Goal: Navigation & Orientation: Find specific page/section

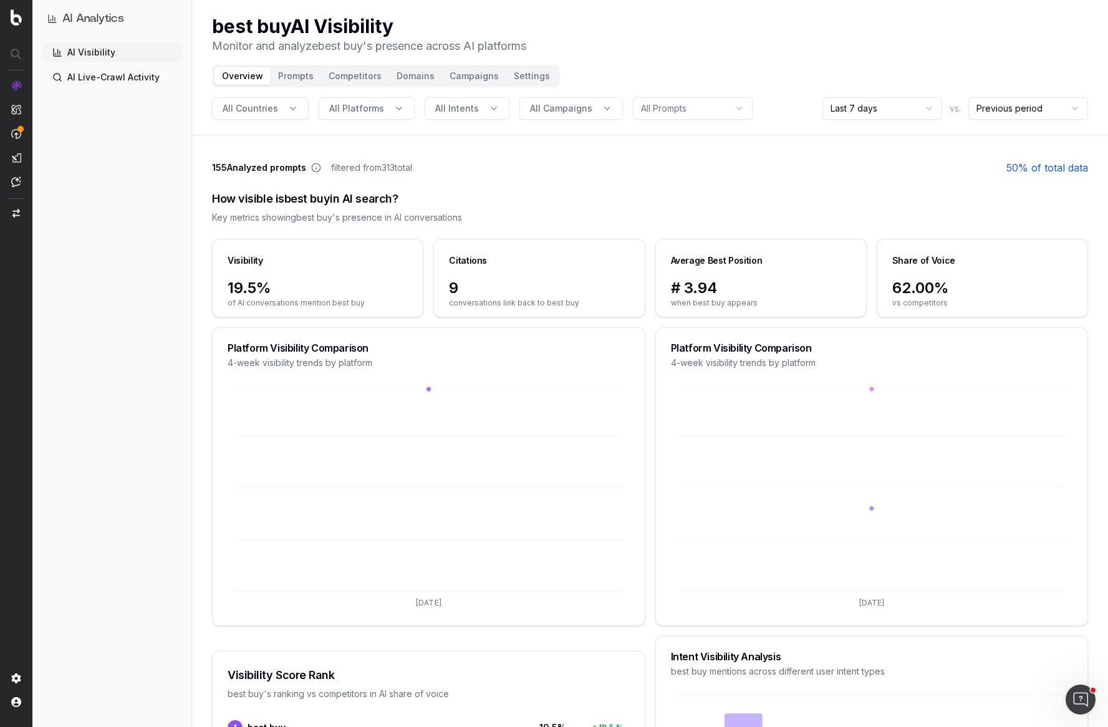
click at [316, 168] on icon at bounding box center [316, 169] width 0 height 2
click at [315, 168] on icon at bounding box center [316, 168] width 10 height 10
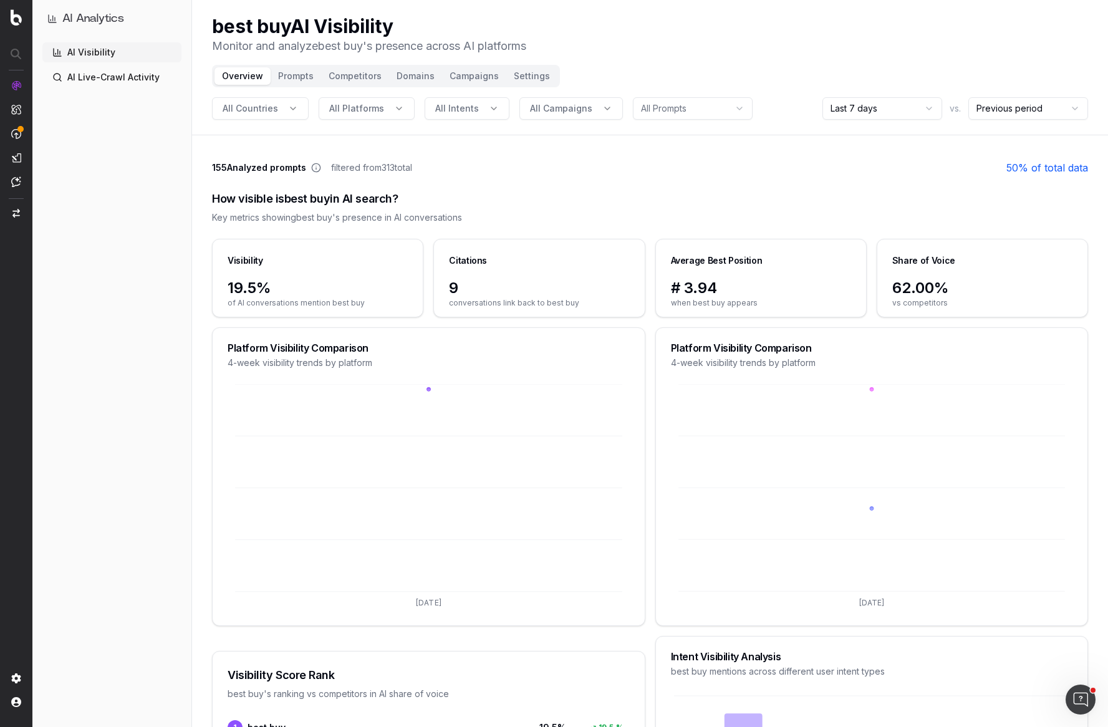
click at [313, 301] on span "of AI conversations mention best buy" at bounding box center [318, 303] width 180 height 10
click at [312, 301] on span "of AI conversations mention best buy" at bounding box center [318, 303] width 180 height 10
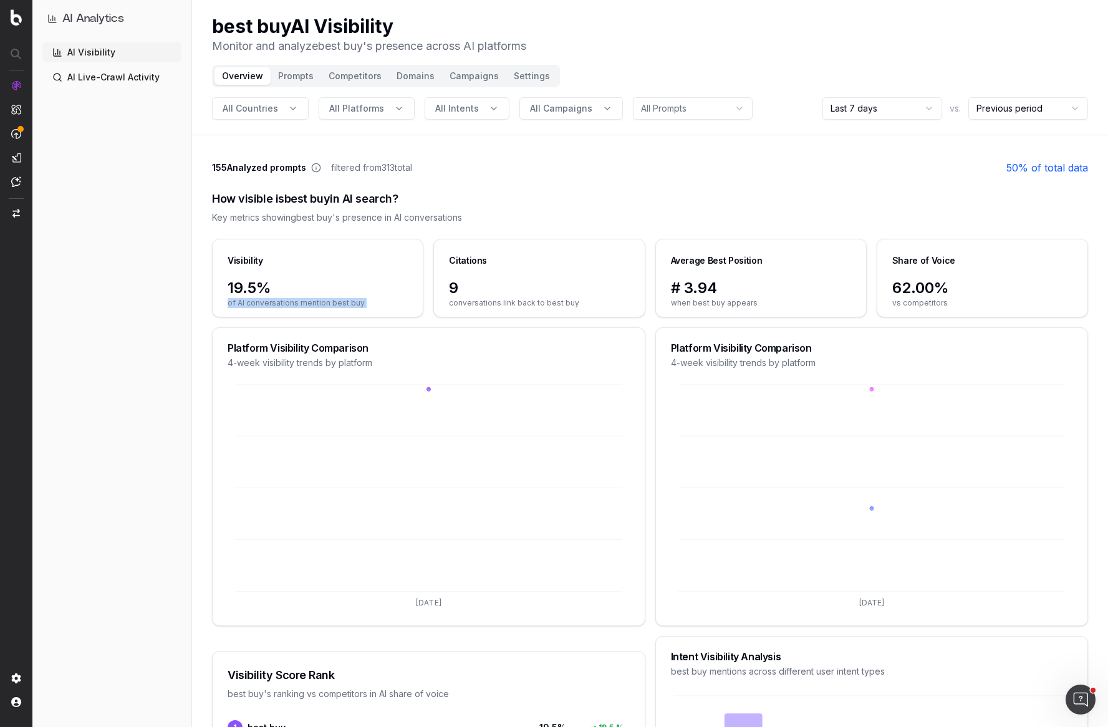
click at [312, 301] on span "of AI conversations mention best buy" at bounding box center [318, 303] width 180 height 10
click at [501, 303] on span "conversations link back to best buy" at bounding box center [539, 303] width 180 height 10
click at [352, 306] on span "of AI conversations mention best buy" at bounding box center [318, 303] width 180 height 10
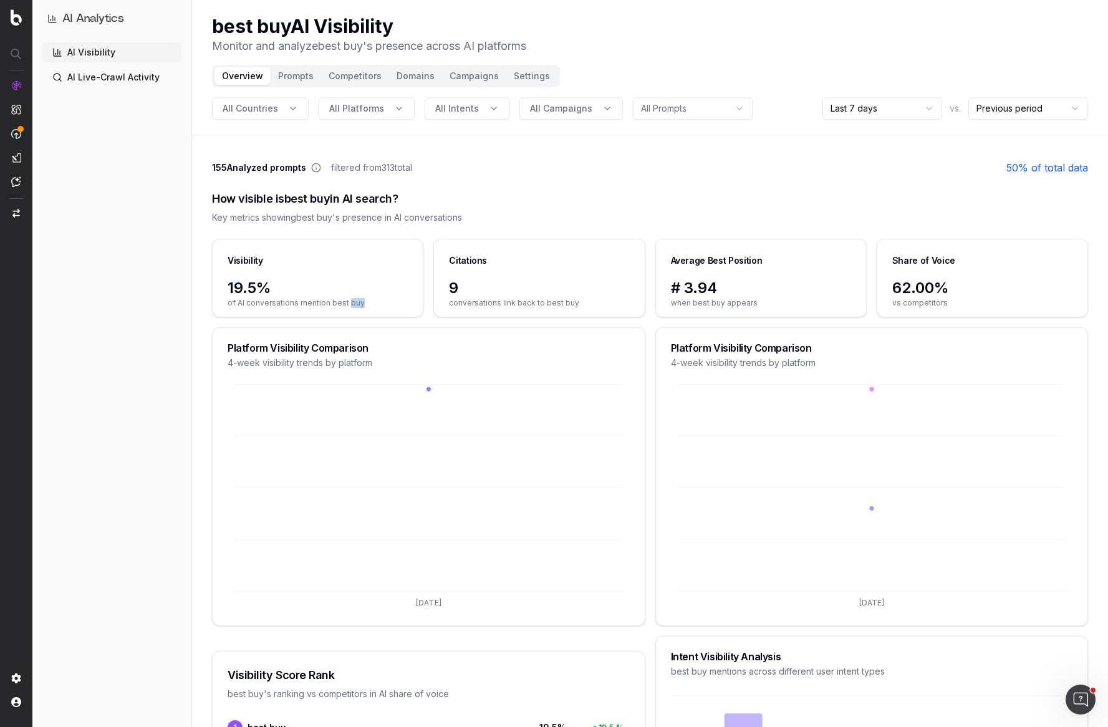
click at [352, 306] on span "of AI conversations mention best buy" at bounding box center [318, 303] width 180 height 10
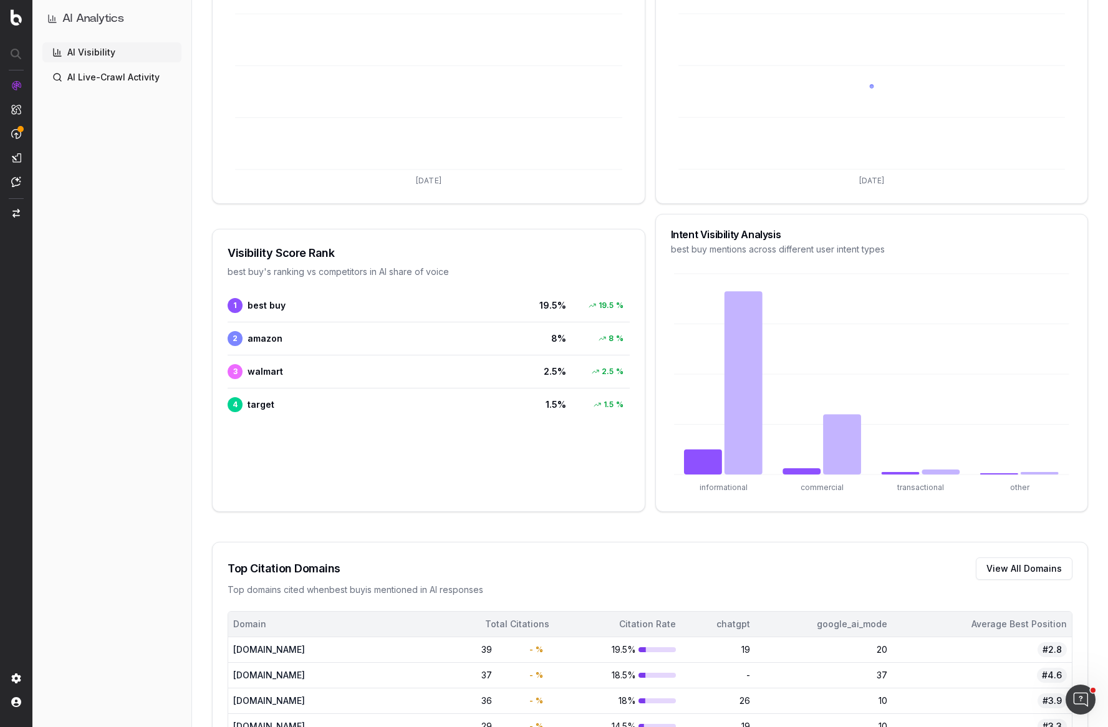
scroll to position [435, 0]
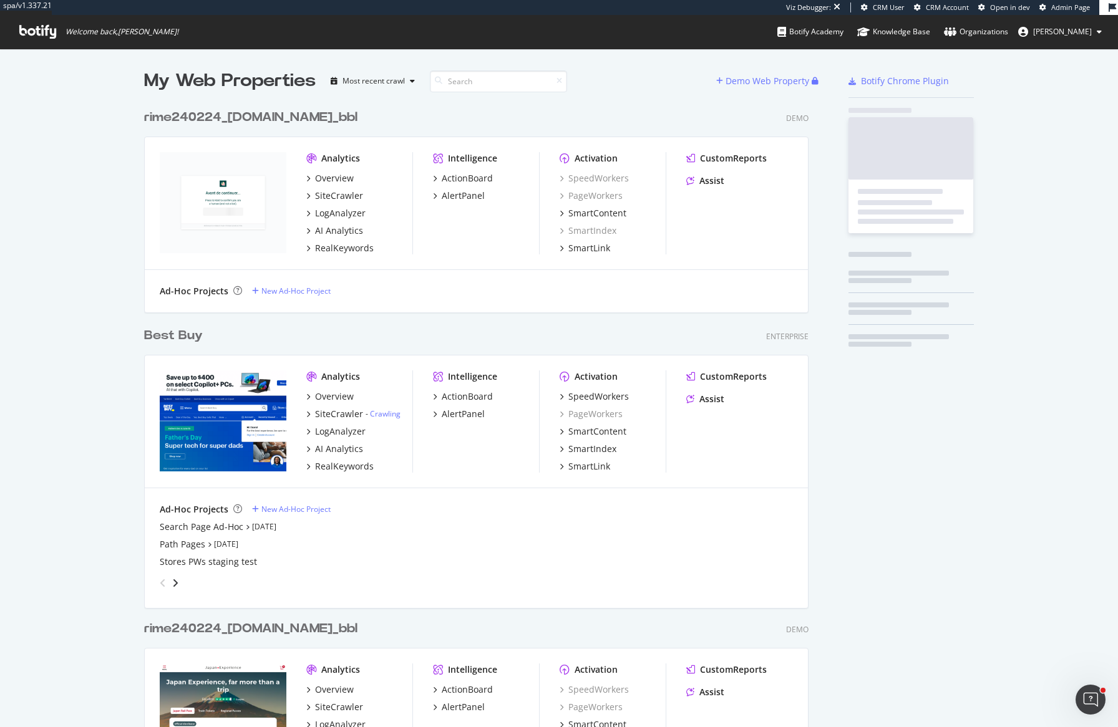
scroll to position [10553, 665]
